Goal: Information Seeking & Learning: Check status

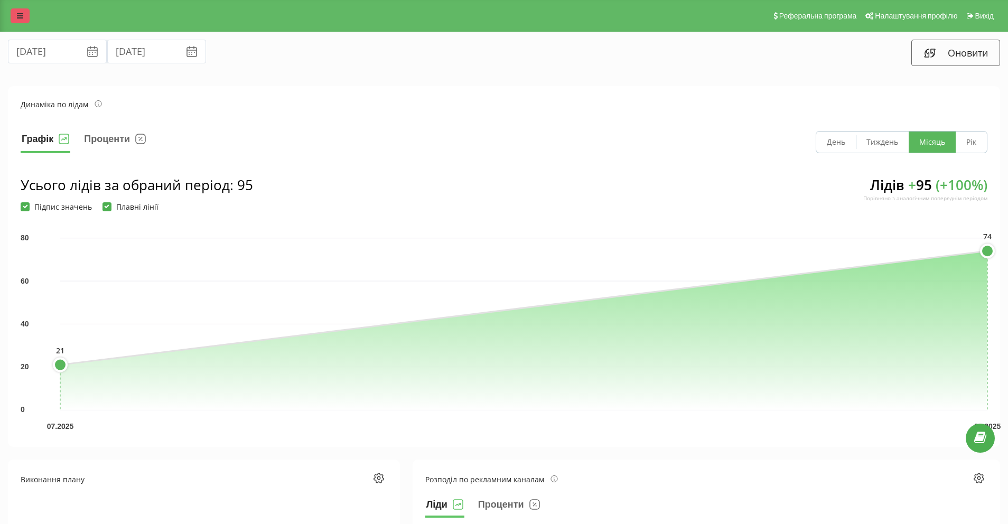
click at [25, 19] on link at bounding box center [20, 15] width 19 height 15
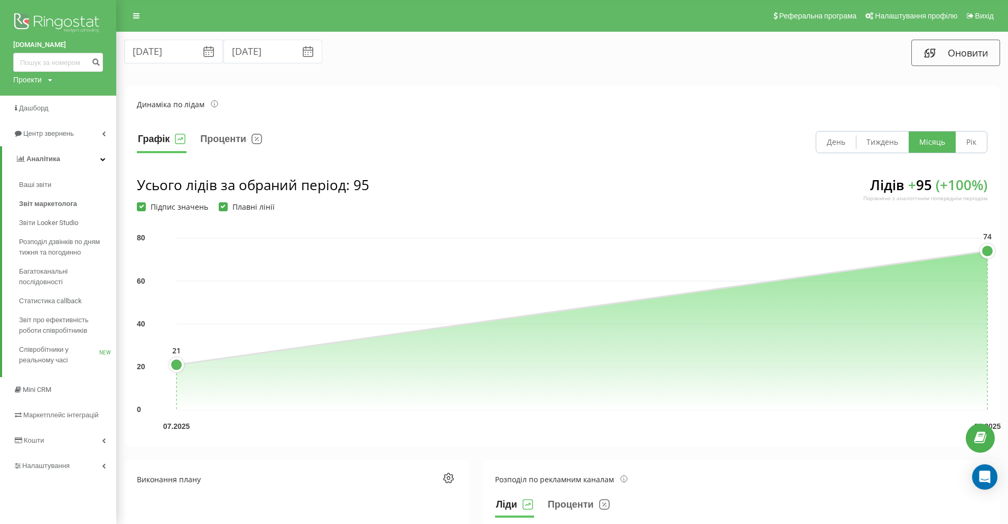
click at [43, 79] on div "Проекти [DOMAIN_NAME] [DOMAIN_NAME] [DOMAIN_NAME]" at bounding box center [32, 79] width 39 height 11
click at [51, 117] on link "[DOMAIN_NAME]" at bounding box center [47, 115] width 51 height 8
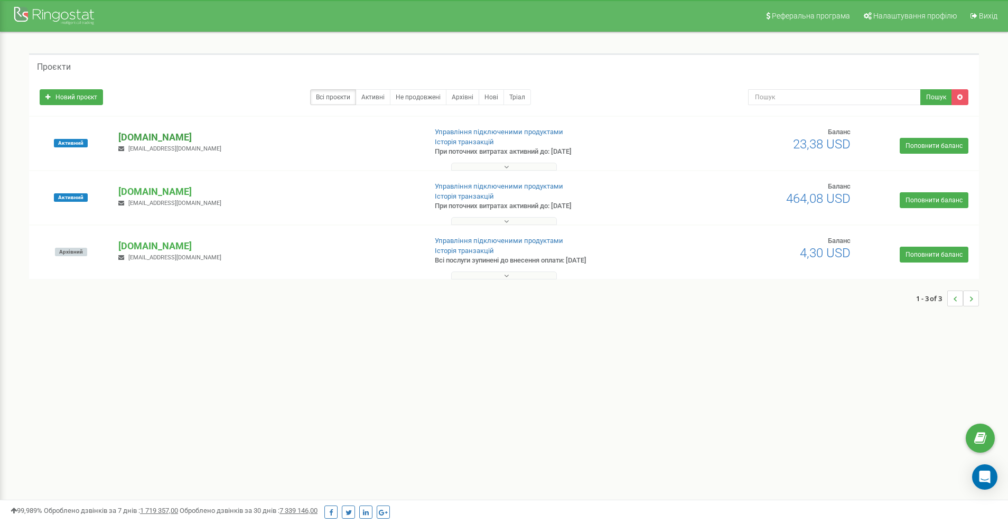
click at [179, 135] on p "[DOMAIN_NAME]" at bounding box center [267, 138] width 299 height 14
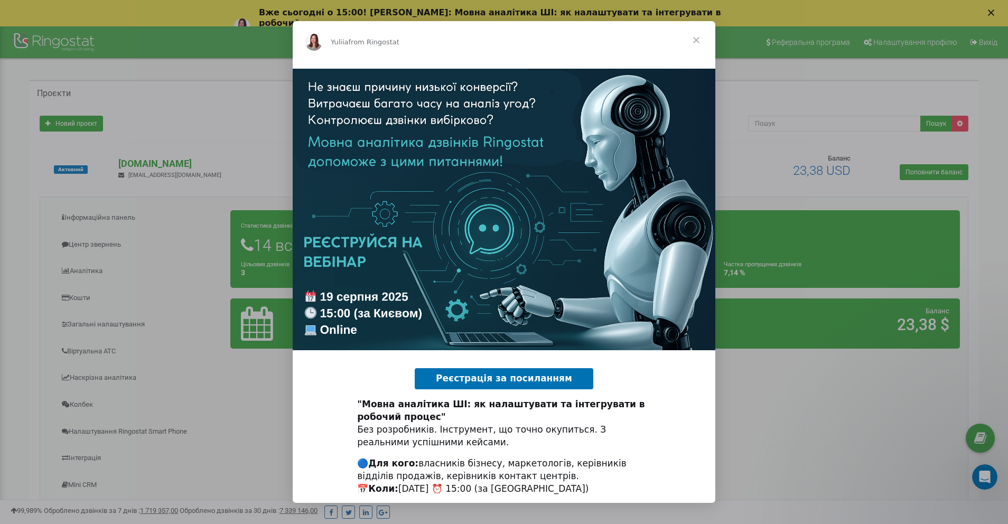
click at [697, 40] on span "Close" at bounding box center [696, 40] width 38 height 38
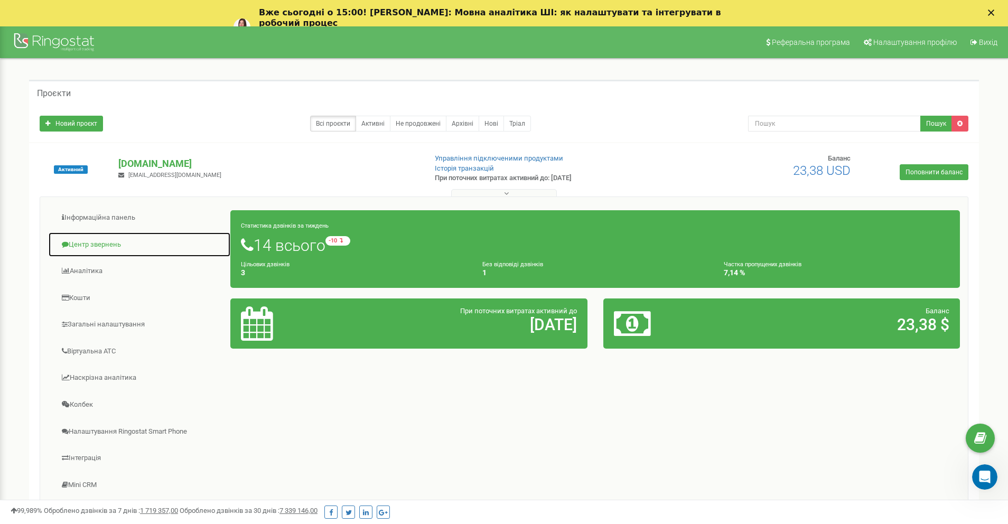
click at [100, 238] on link "Центр звернень" at bounding box center [139, 245] width 183 height 26
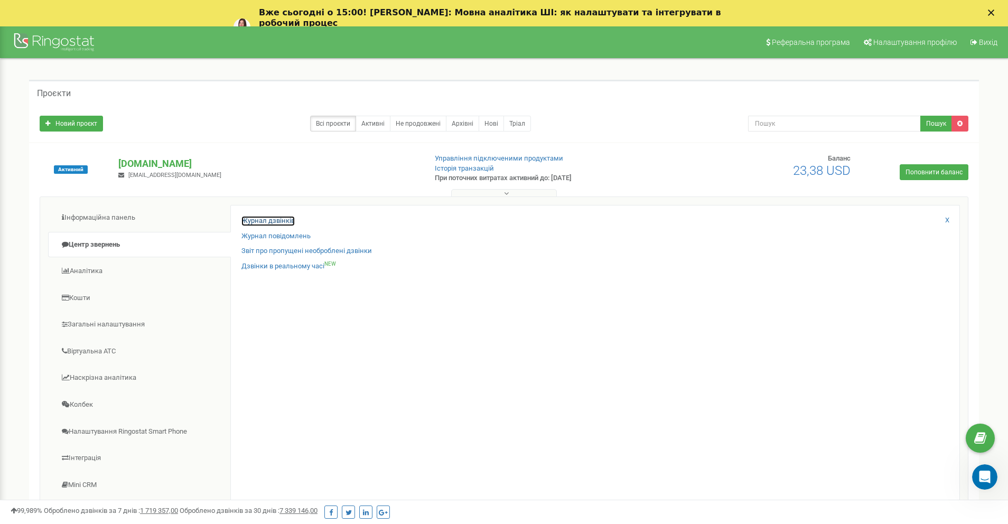
click at [272, 225] on link "Журнал дзвінків" at bounding box center [267, 221] width 53 height 10
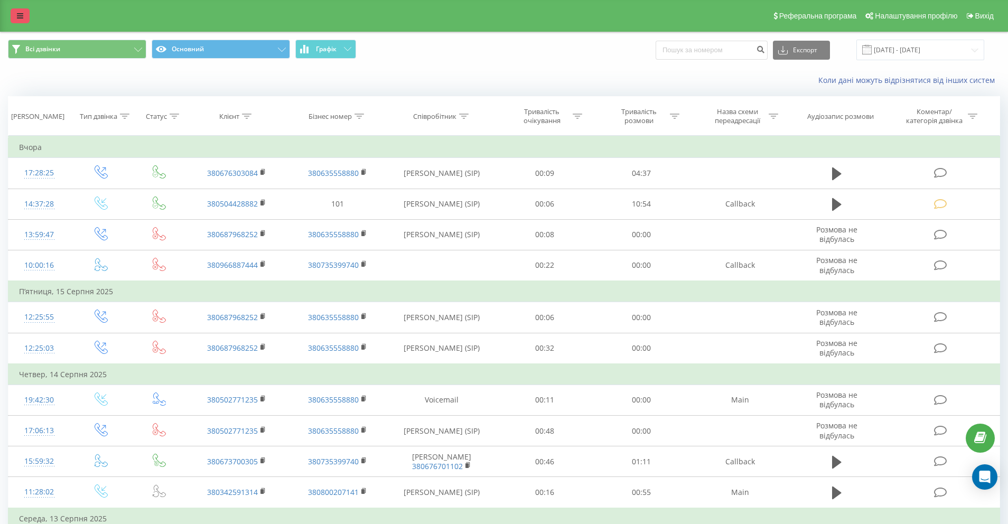
click at [20, 14] on icon at bounding box center [20, 15] width 6 height 7
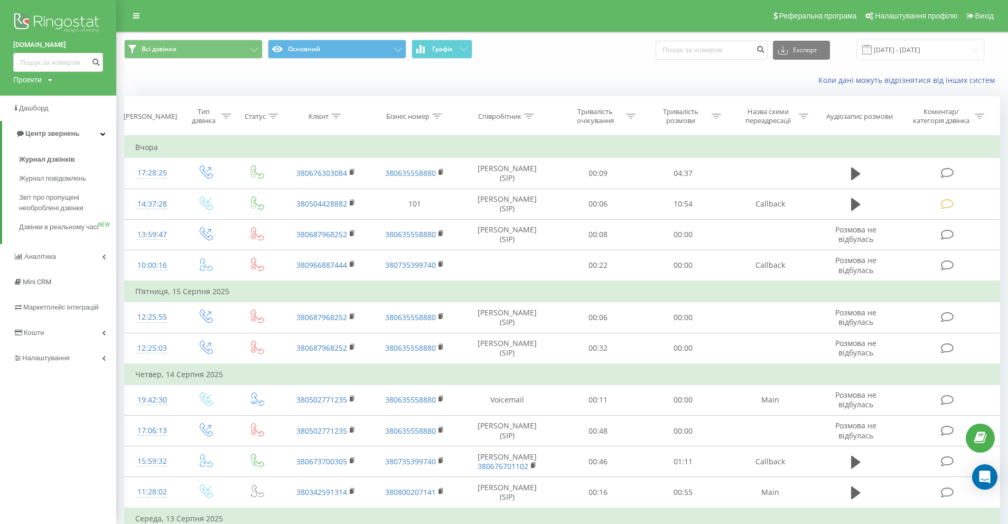
click at [180, 8] on div "Реферальна програма Налаштування профілю Вихід" at bounding box center [504, 16] width 1008 height 32
click at [135, 14] on icon at bounding box center [136, 15] width 6 height 7
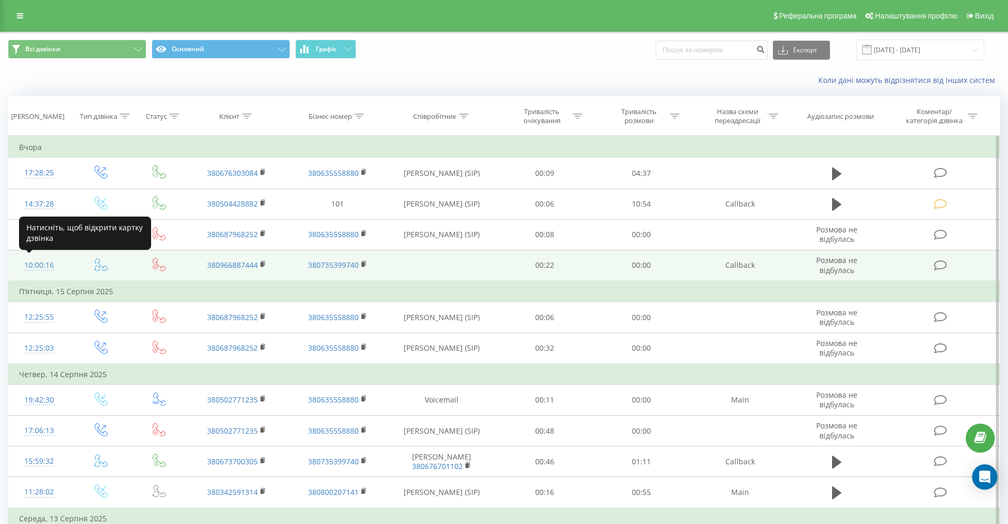
click at [35, 260] on div "10:00:16" at bounding box center [39, 265] width 41 height 21
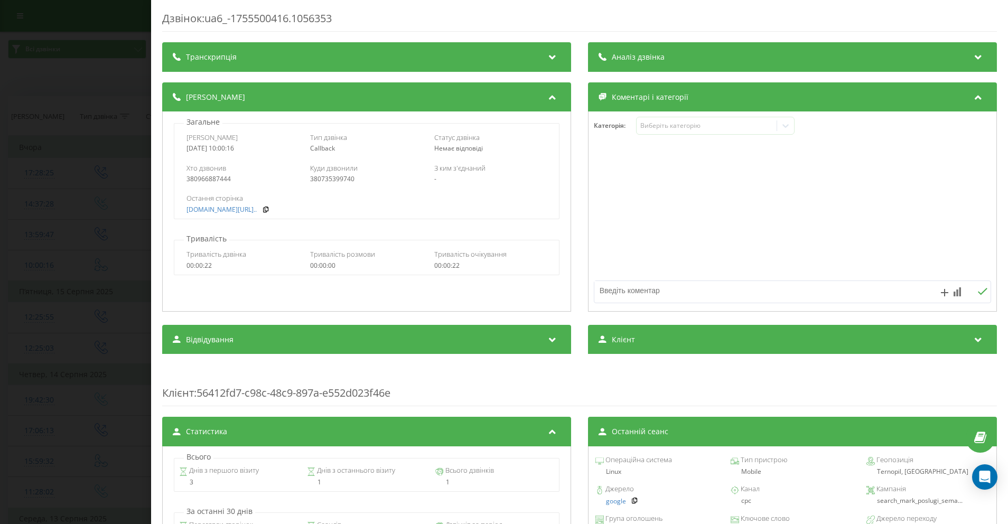
scroll to position [122, 0]
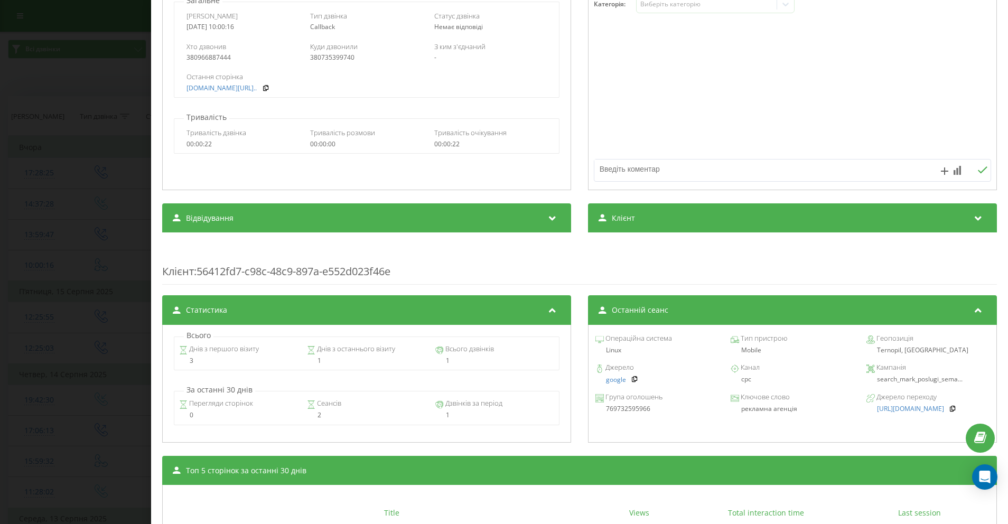
click at [113, 174] on div "Дзвінок : ua6_-1755500416.1056353 Транскрипція Для AI-аналізу майбутніх дзвінкі…" at bounding box center [504, 262] width 1008 height 524
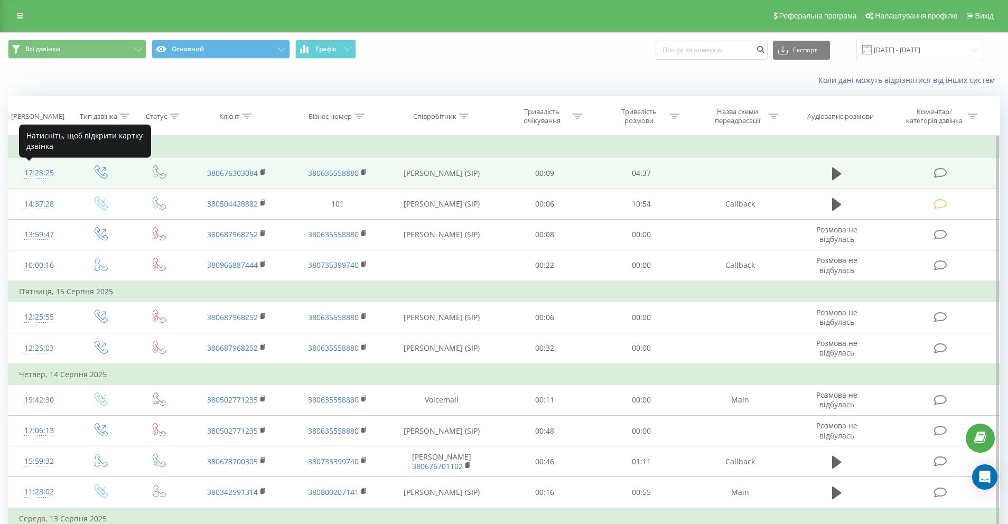
click at [48, 173] on div "17:28:25" at bounding box center [39, 173] width 41 height 21
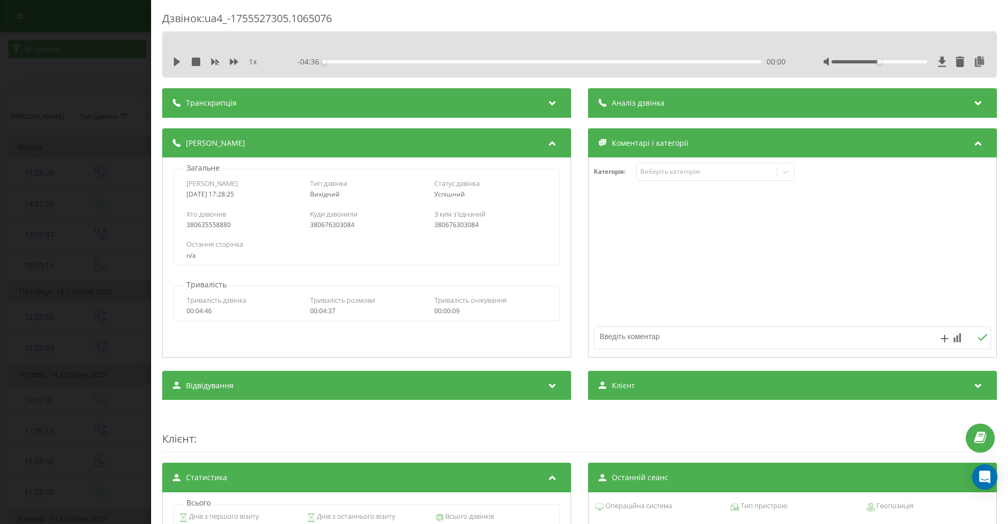
click at [89, 321] on div "Дзвінок : ua4_-1755527305.1065076 1 x - 04:36 00:00 00:00 Транскрипція Для AI-а…" at bounding box center [504, 262] width 1008 height 524
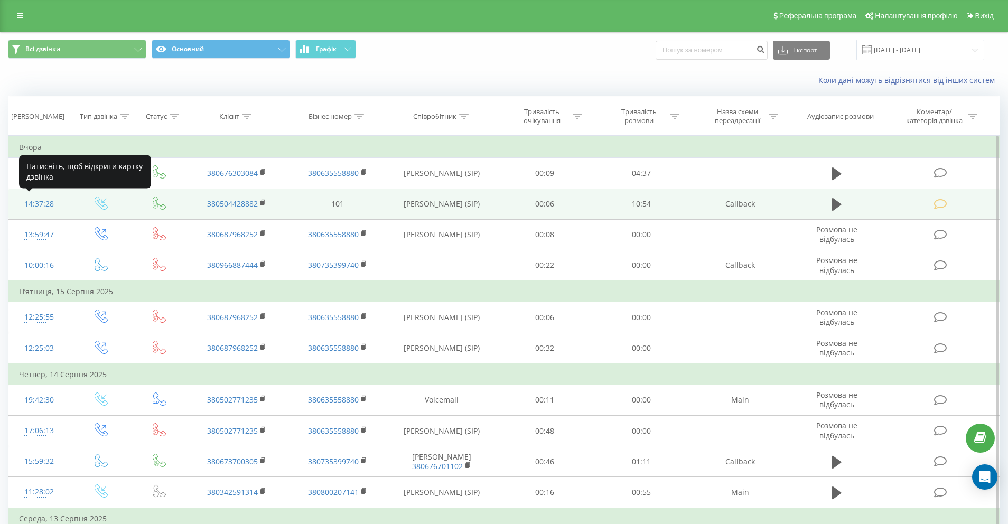
click at [44, 202] on div "14:37:28" at bounding box center [39, 204] width 41 height 21
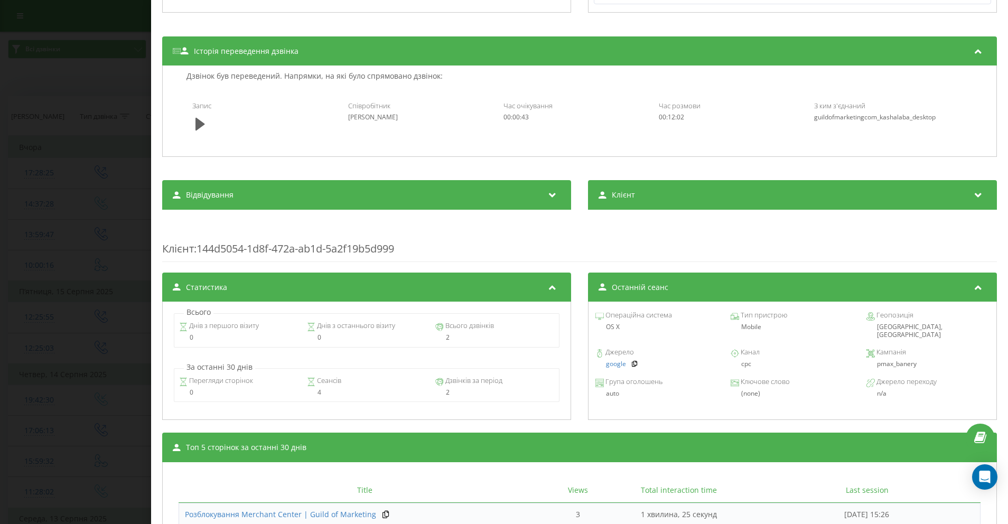
scroll to position [415, 0]
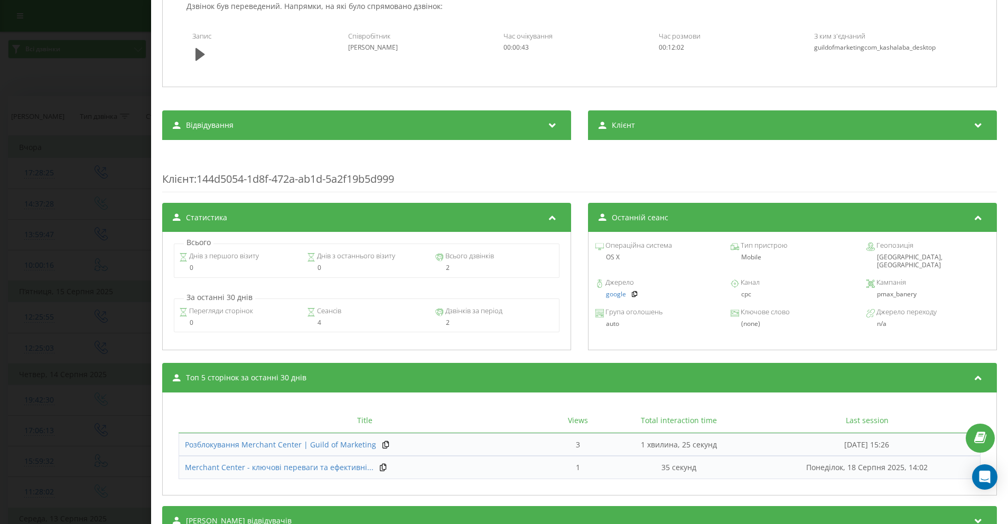
click at [26, 263] on div "Дзвінок : ua15_-1755516964.1121567 1 x - 10:47 00:00 00:00 Транскрипція Для AI-…" at bounding box center [504, 262] width 1008 height 524
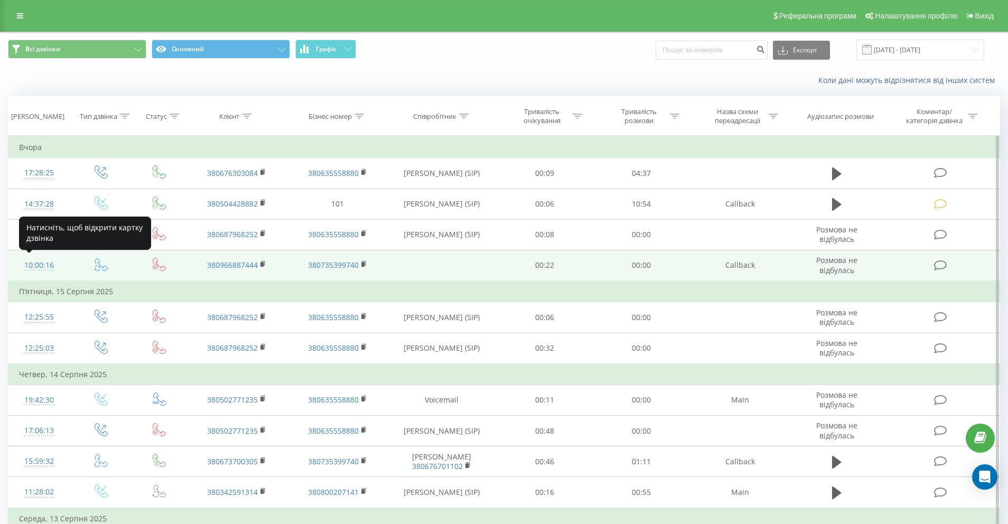
click at [40, 267] on div "10:00:16" at bounding box center [39, 265] width 41 height 21
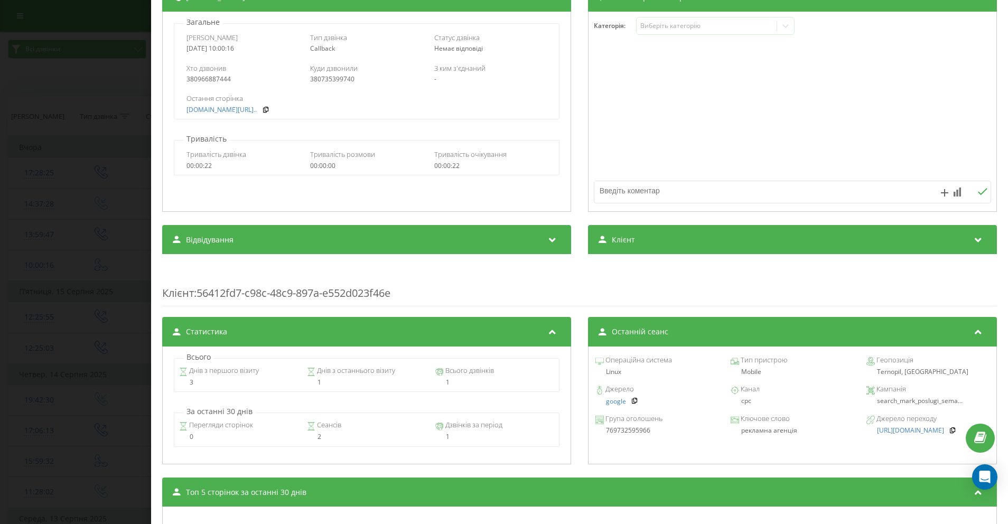
scroll to position [60, 0]
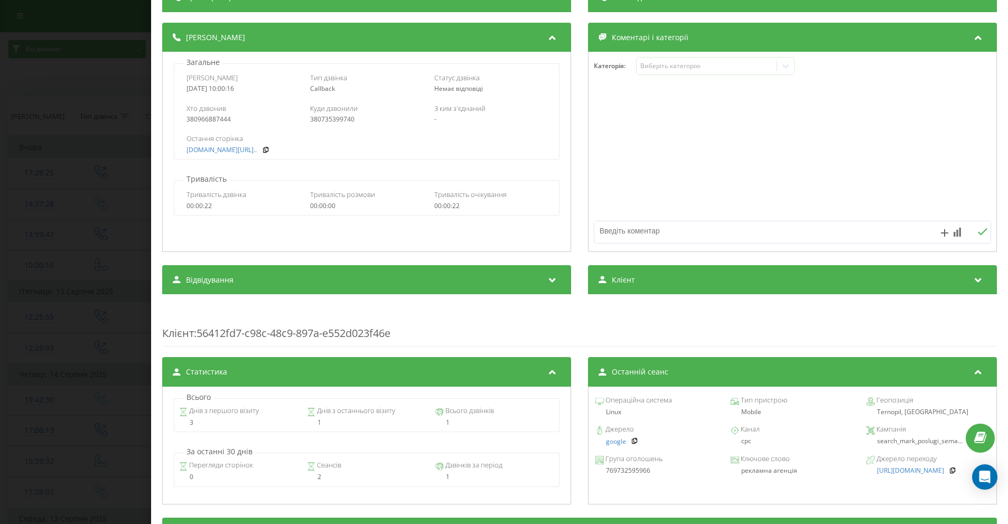
click at [94, 310] on div "Дзвінок : ua6_-1755500416.1056353 Транскрипція Для AI-аналізу майбутніх дзвінкі…" at bounding box center [504, 262] width 1008 height 524
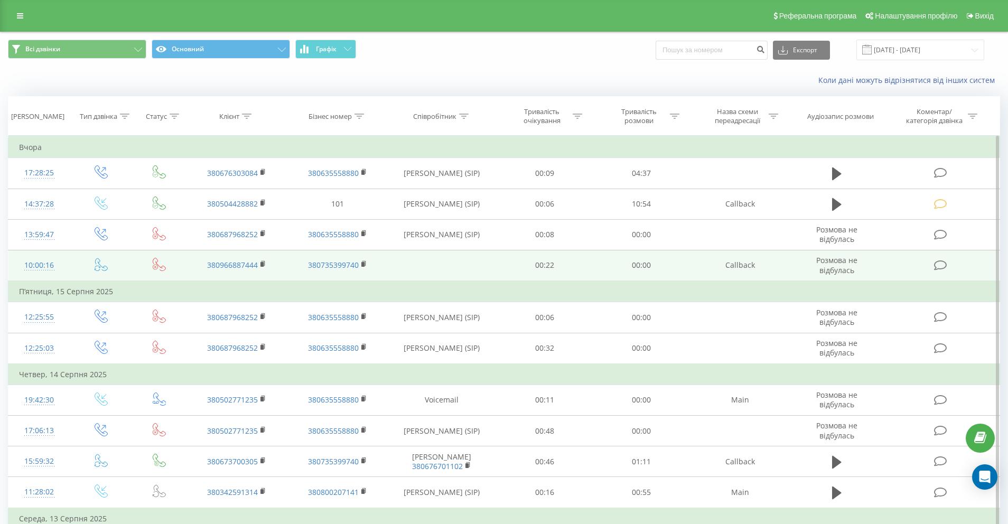
click at [42, 265] on div "10:00:16" at bounding box center [39, 265] width 41 height 21
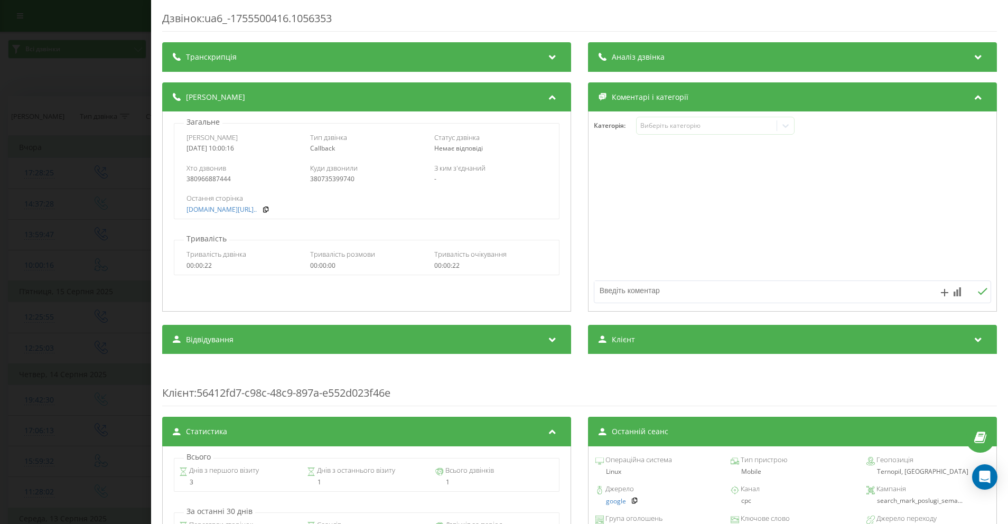
click at [108, 225] on div "Дзвінок : ua6_-1755500416.1056353 Транскрипція Для AI-аналізу майбутніх дзвінкі…" at bounding box center [504, 262] width 1008 height 524
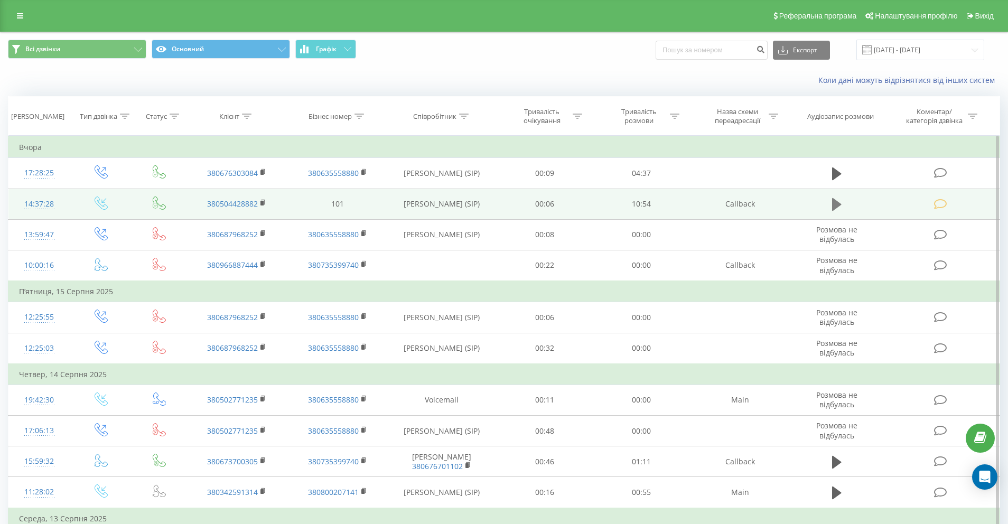
click at [833, 202] on icon at bounding box center [837, 204] width 10 height 13
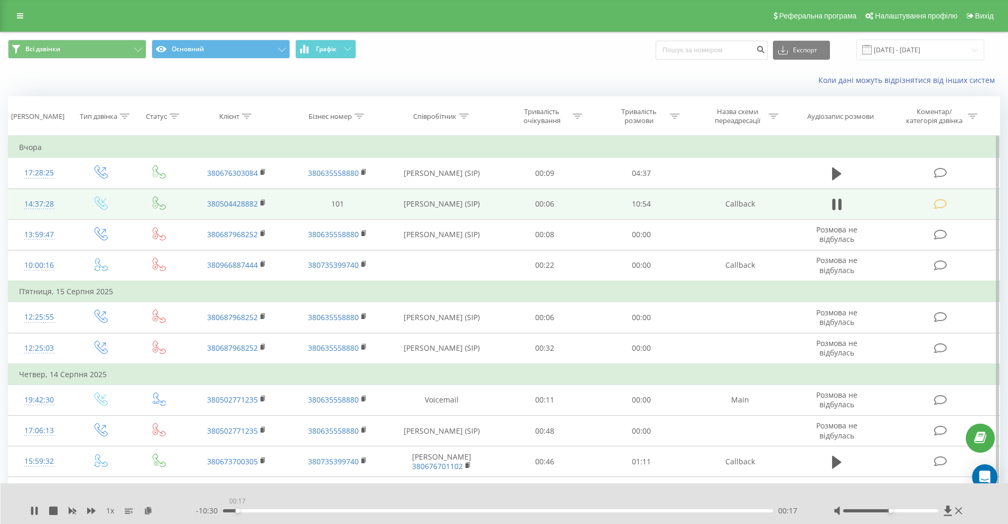
click at [237, 511] on div "00:17" at bounding box center [498, 510] width 550 height 3
click at [36, 508] on icon at bounding box center [36, 511] width 2 height 8
click at [45, 206] on div "14:37:28" at bounding box center [39, 204] width 41 height 21
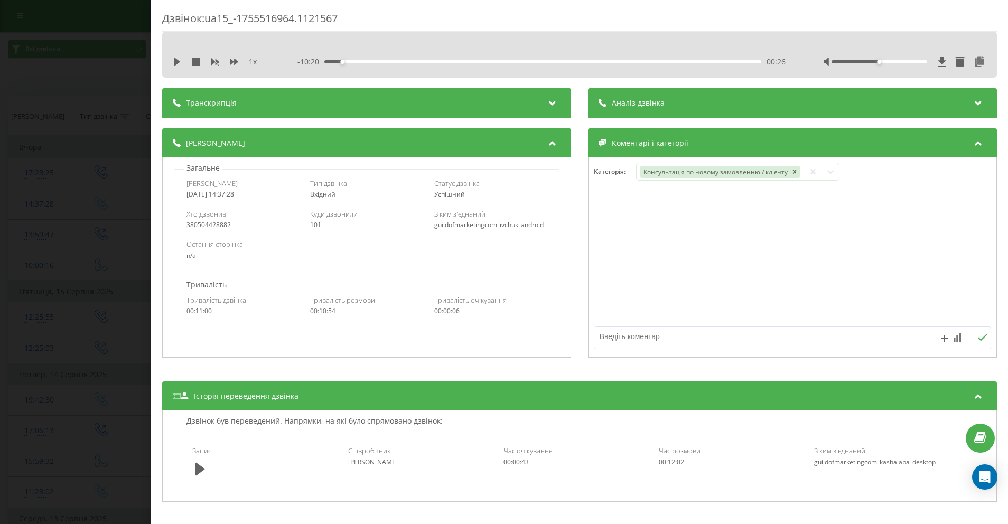
click at [115, 67] on div "Дзвінок : ua15_-1755516964.1121567 1 x - 10:20 00:26 00:26 Транскрипція Для AI-…" at bounding box center [504, 262] width 1008 height 524
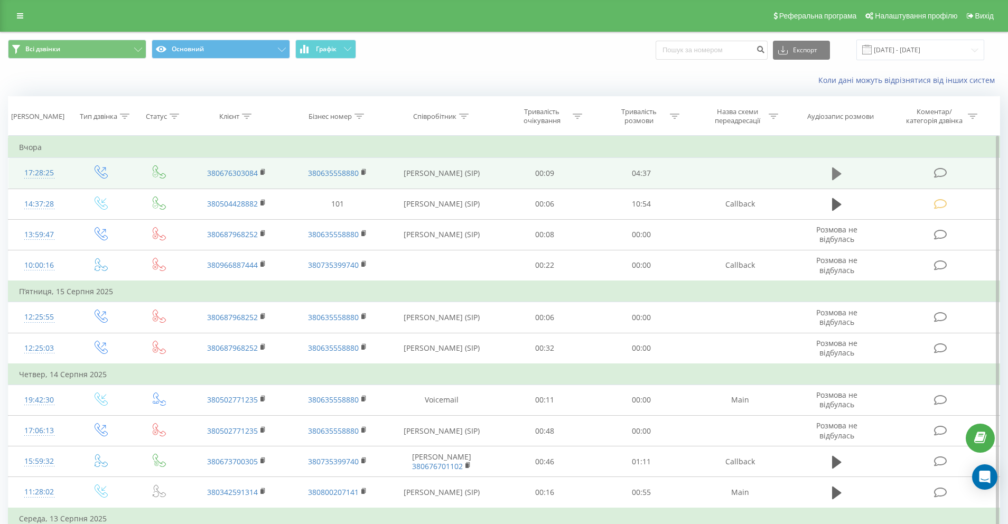
click at [836, 178] on icon at bounding box center [837, 173] width 10 height 13
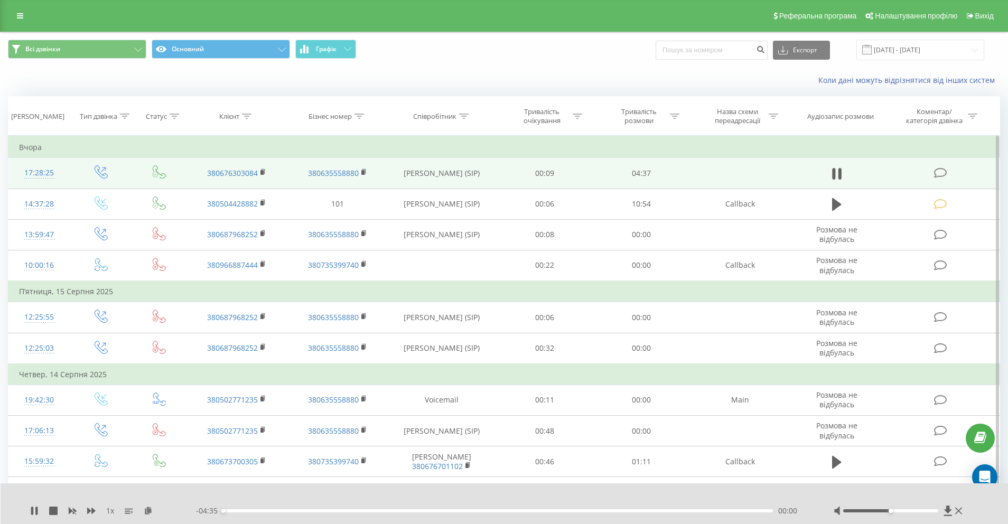
click at [232, 511] on div "00:00" at bounding box center [498, 510] width 550 height 3
click at [247, 511] on div "00:05" at bounding box center [498, 510] width 550 height 3
click at [338, 510] on div "00:57" at bounding box center [498, 510] width 550 height 3
click at [35, 509] on icon at bounding box center [36, 511] width 2 height 8
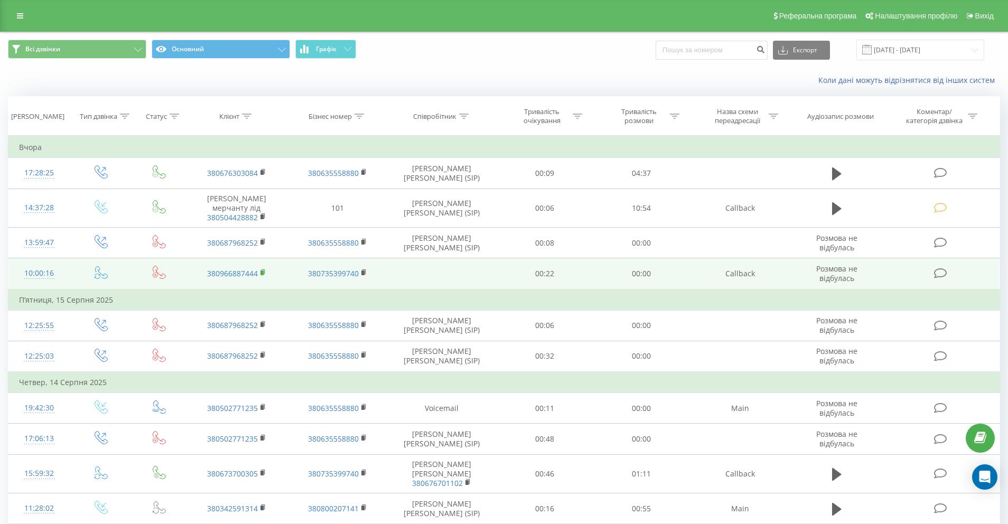
click at [265, 273] on icon at bounding box center [263, 272] width 6 height 7
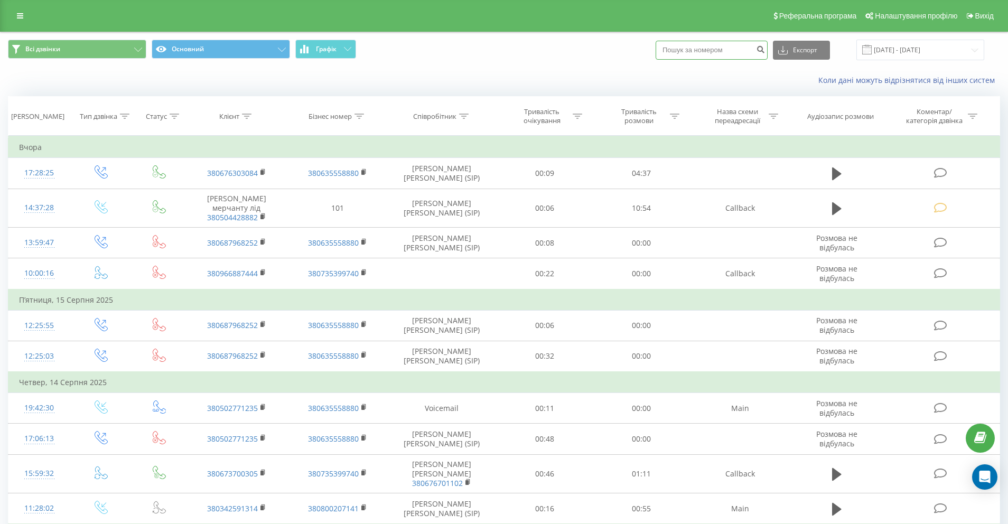
click at [725, 49] on input at bounding box center [712, 50] width 112 height 19
paste input "380966887444"
type input "380966887444"
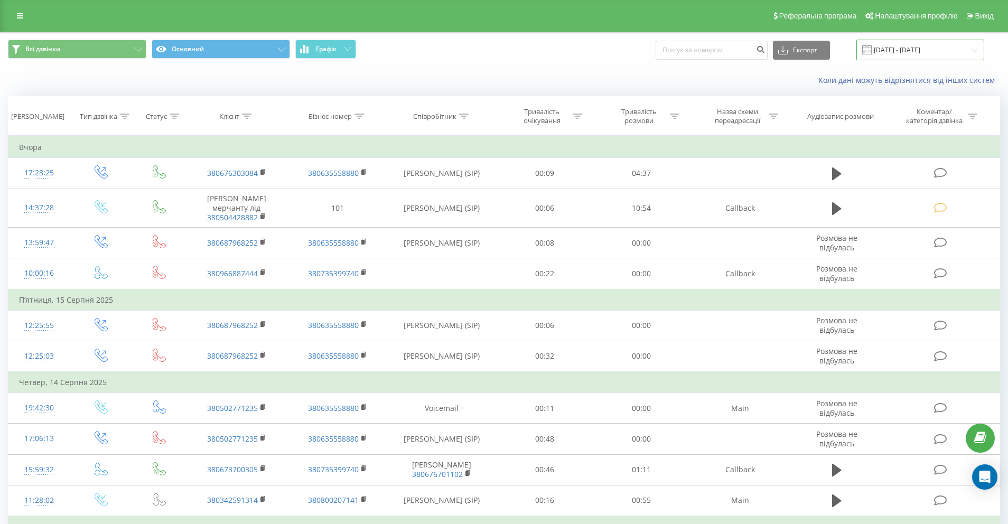
click at [963, 55] on input "[DATE] - [DATE]" at bounding box center [920, 50] width 128 height 21
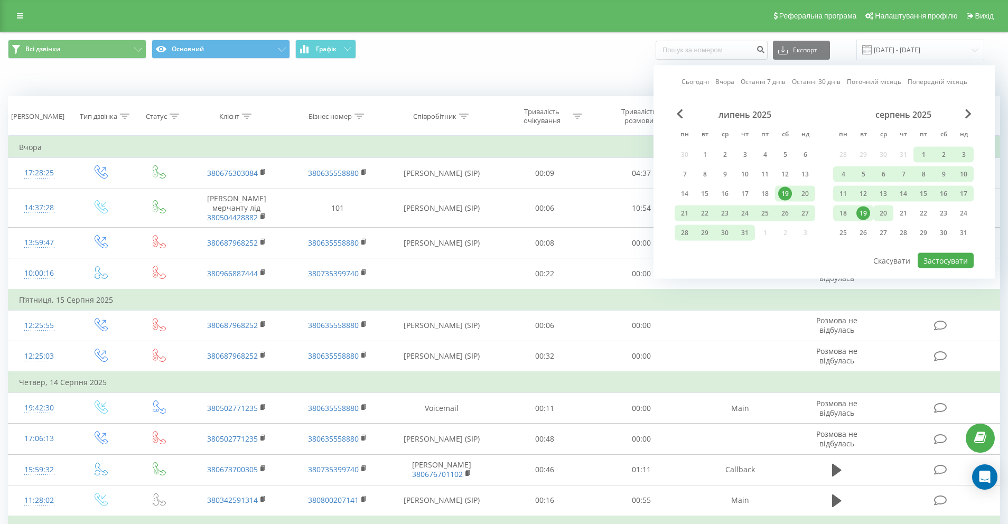
click at [883, 210] on div "20" at bounding box center [884, 214] width 14 height 14
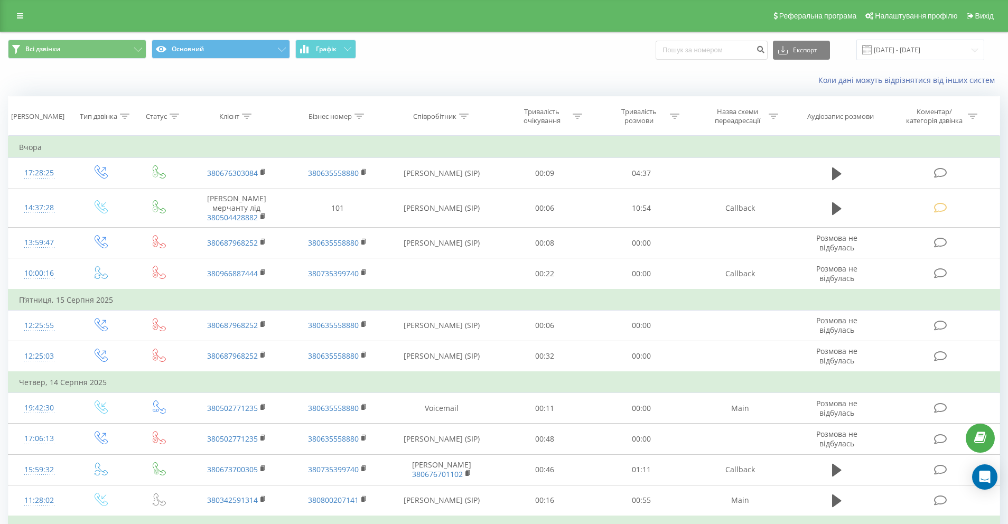
click at [622, 58] on div "Всі дзвінки Основний Графік Експорт .csv .xls .xlsx [DATE] - [DATE]" at bounding box center [504, 50] width 992 height 21
